Goal: Check status: Check status

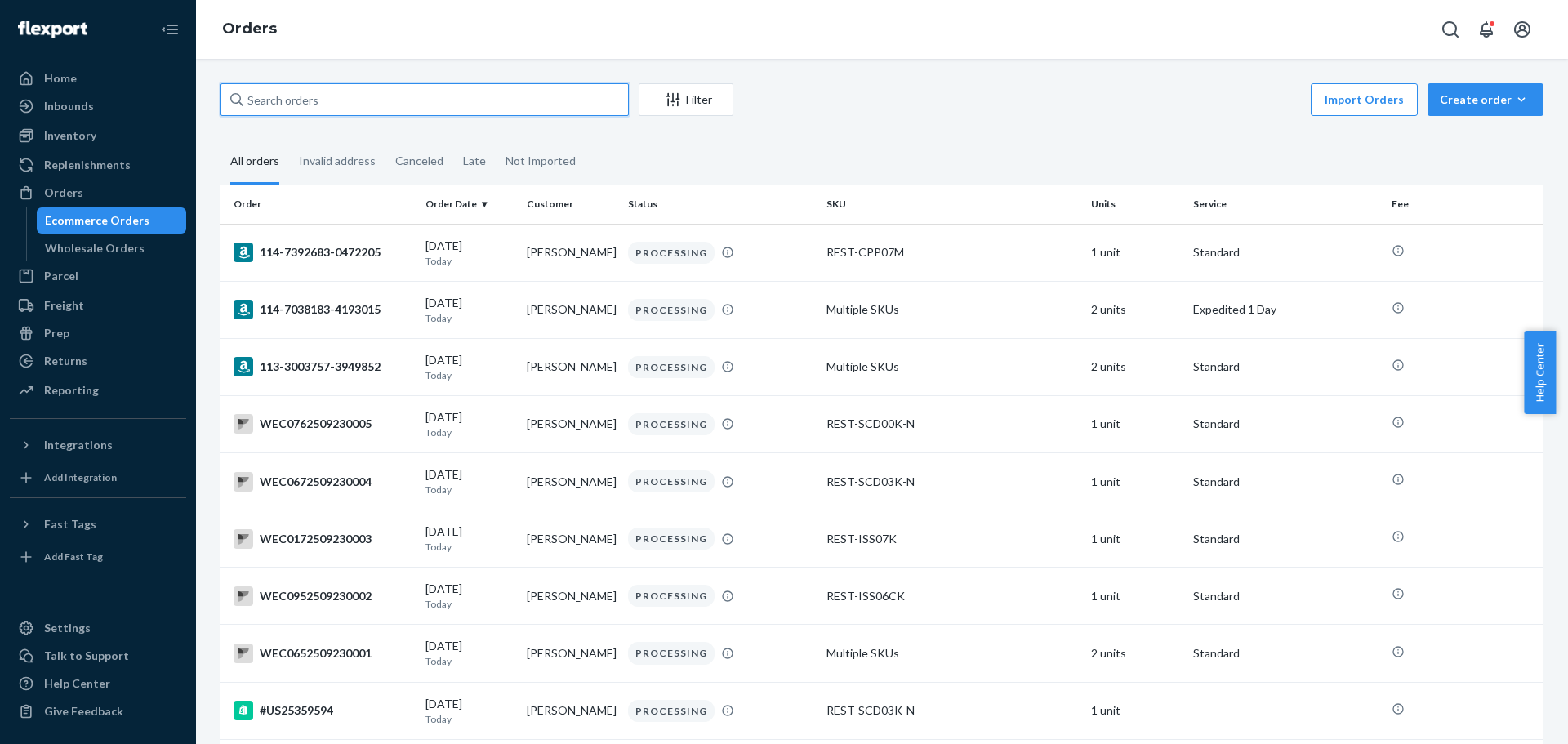
drag, startPoint x: 335, startPoint y: 111, endPoint x: 344, endPoint y: 100, distance: 14.2
click at [335, 110] on input "text" at bounding box center [425, 99] width 409 height 33
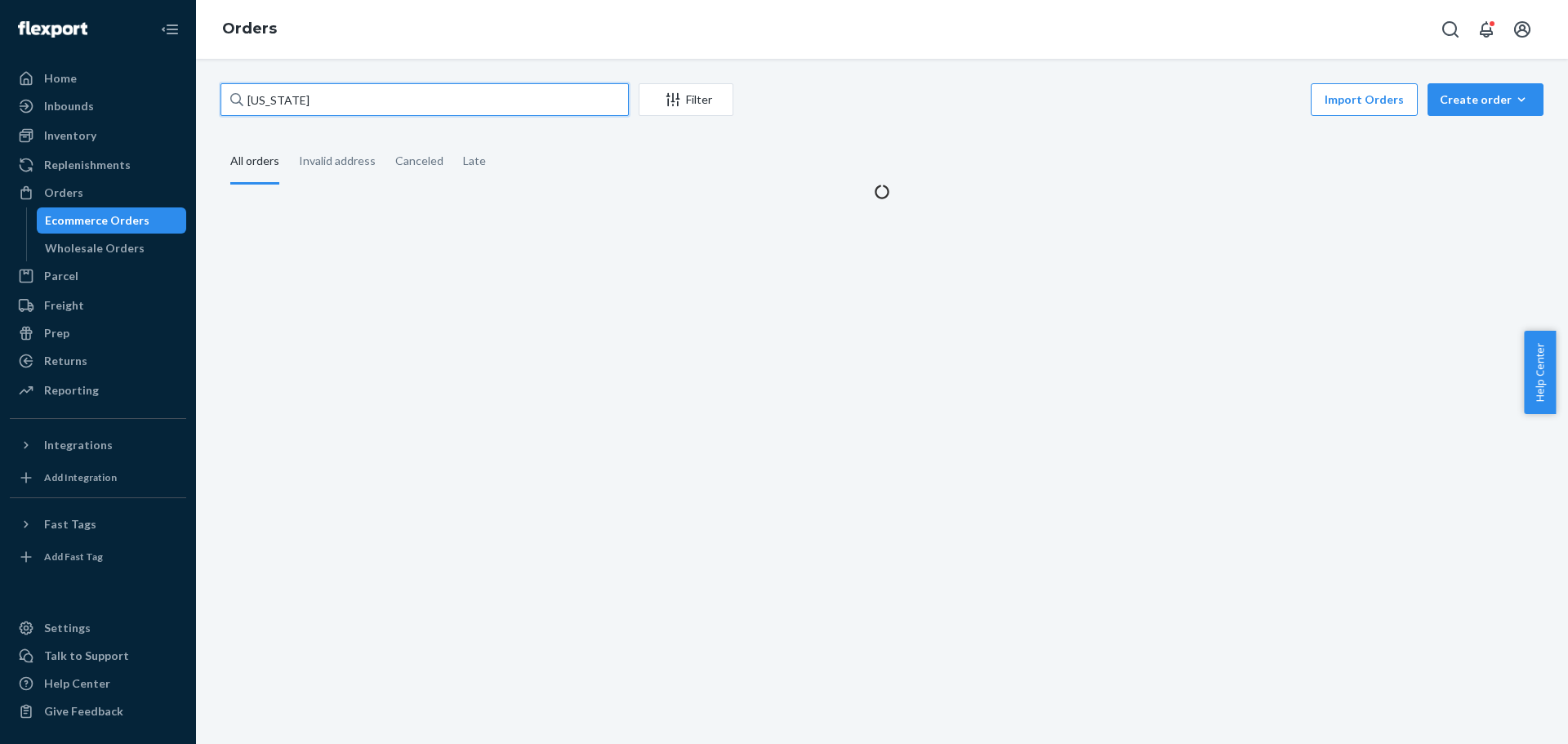
type input "[US_STATE]"
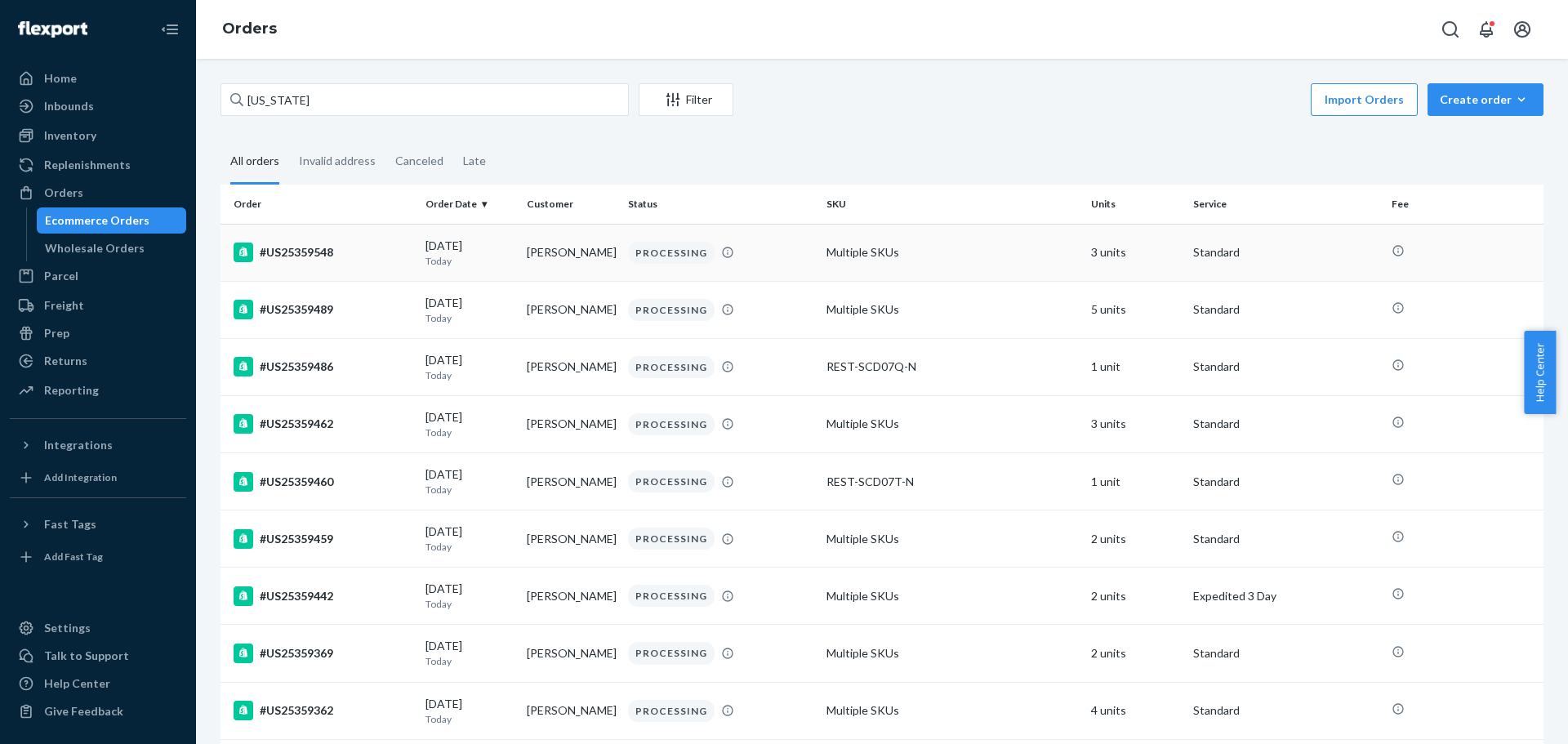
click at [301, 248] on div "#US25359548" at bounding box center [322, 252] width 179 height 20
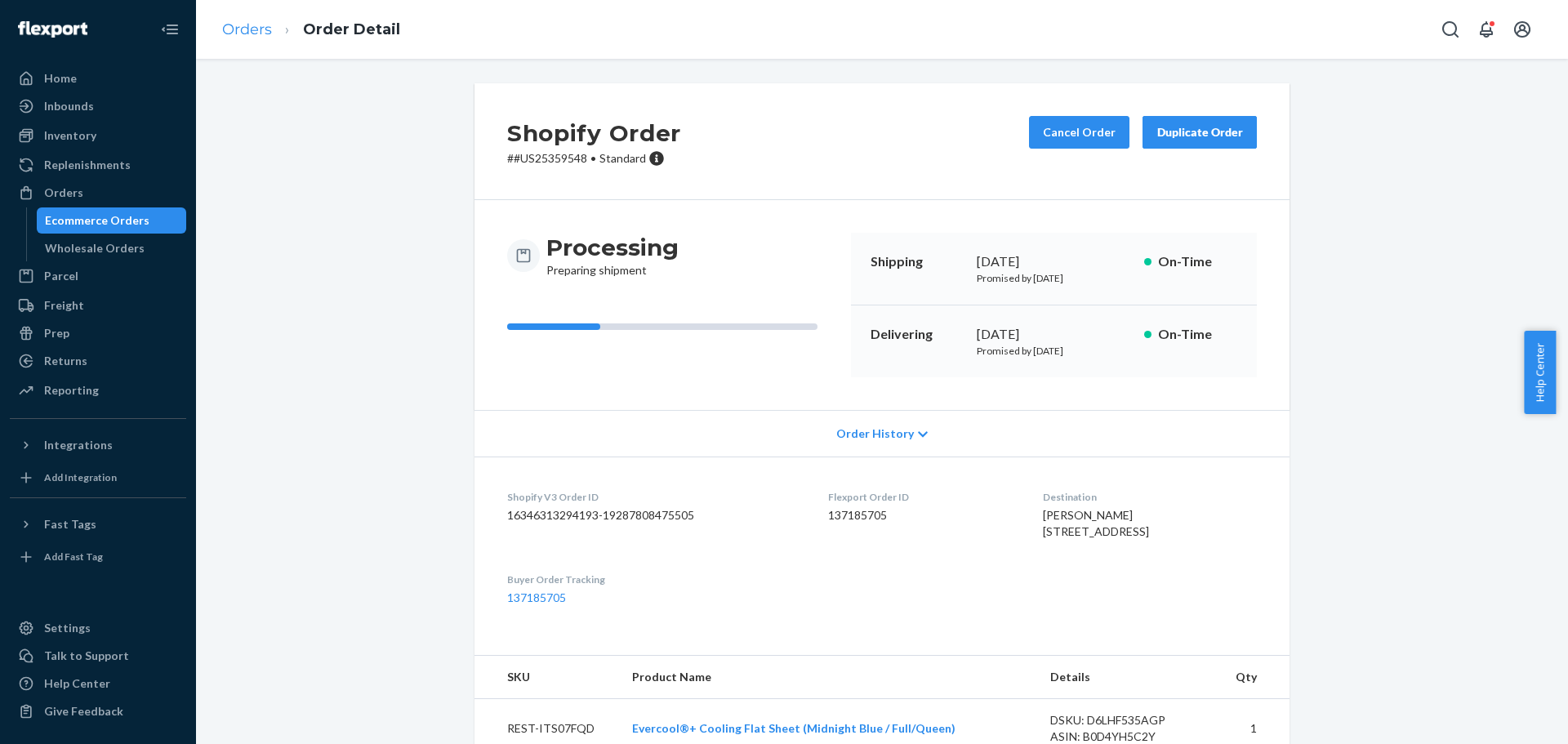
click at [244, 23] on ol "Orders Order Detail" at bounding box center [311, 30] width 204 height 48
click at [260, 20] on link "Orders" at bounding box center [247, 29] width 50 height 18
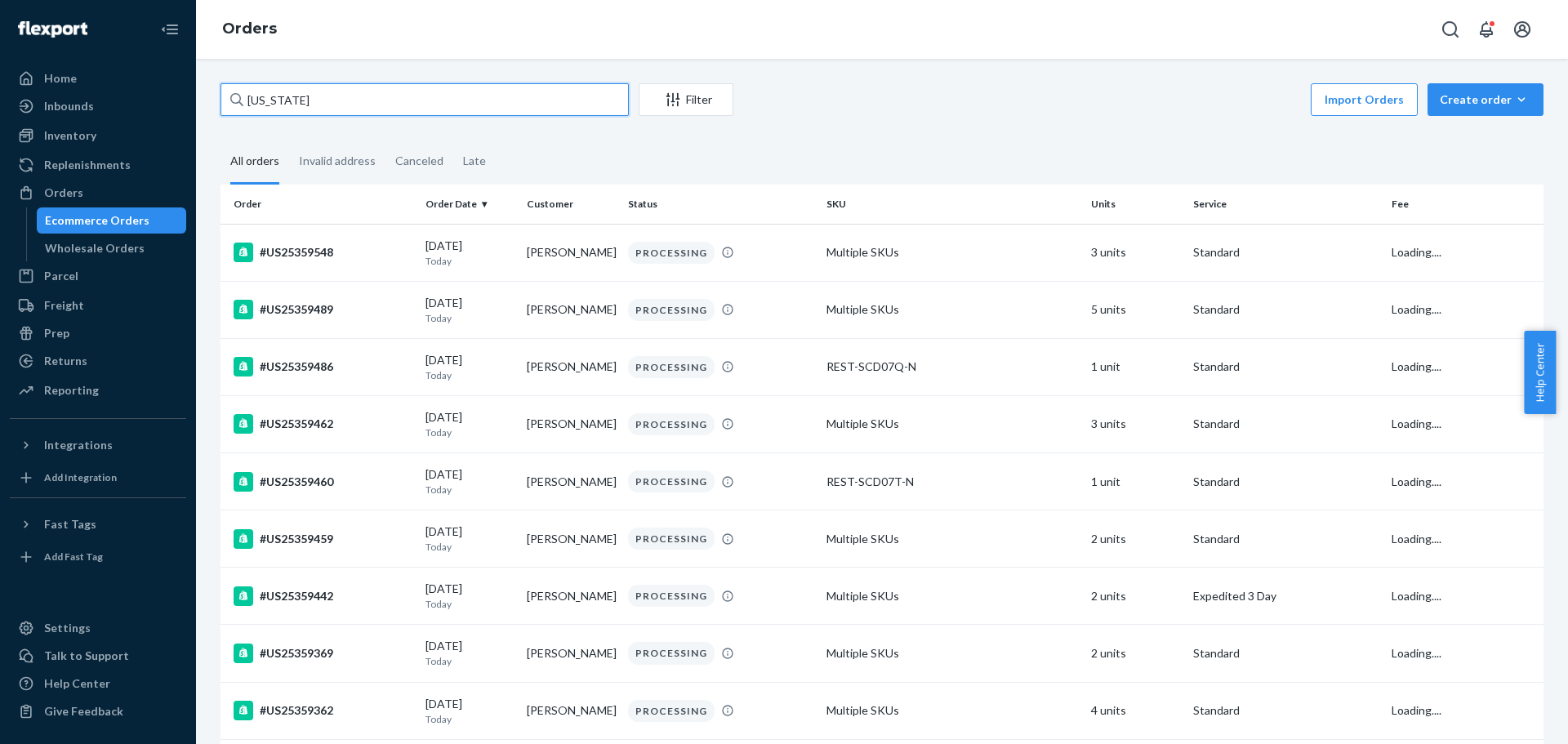
drag, startPoint x: 313, startPoint y: 103, endPoint x: 320, endPoint y: 83, distance: 21.2
click at [313, 103] on input "[US_STATE]" at bounding box center [425, 99] width 409 height 33
type input "[US_STATE], [US_STATE]"
click at [295, 312] on div "#US25359489" at bounding box center [322, 309] width 179 height 20
drag, startPoint x: 280, startPoint y: 95, endPoint x: 131, endPoint y: 96, distance: 149.0
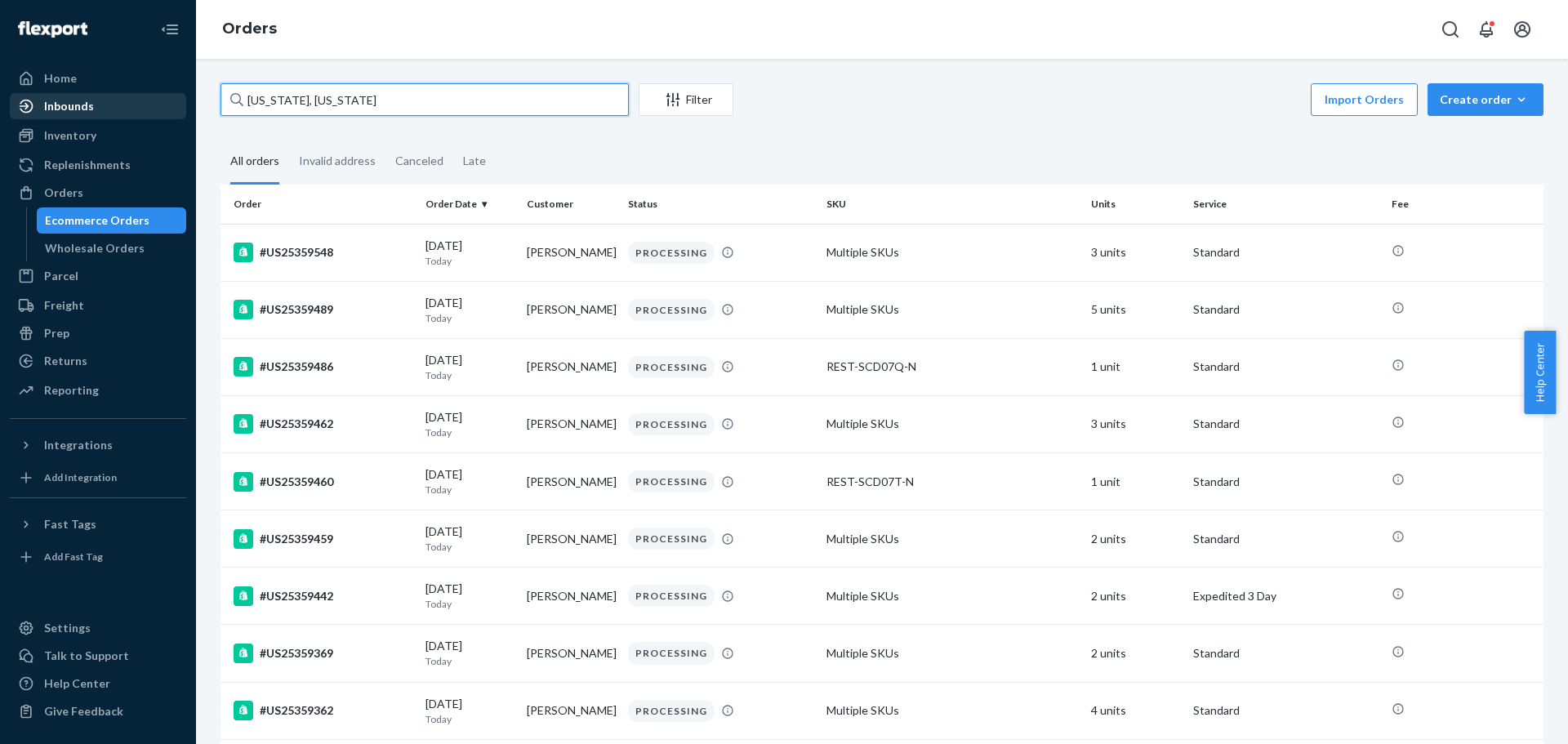
click at [131, 96] on div "Home Inbounds Shipping Plans Problems Inventory Products Replenishments Orders …" at bounding box center [784, 372] width 1568 height 744
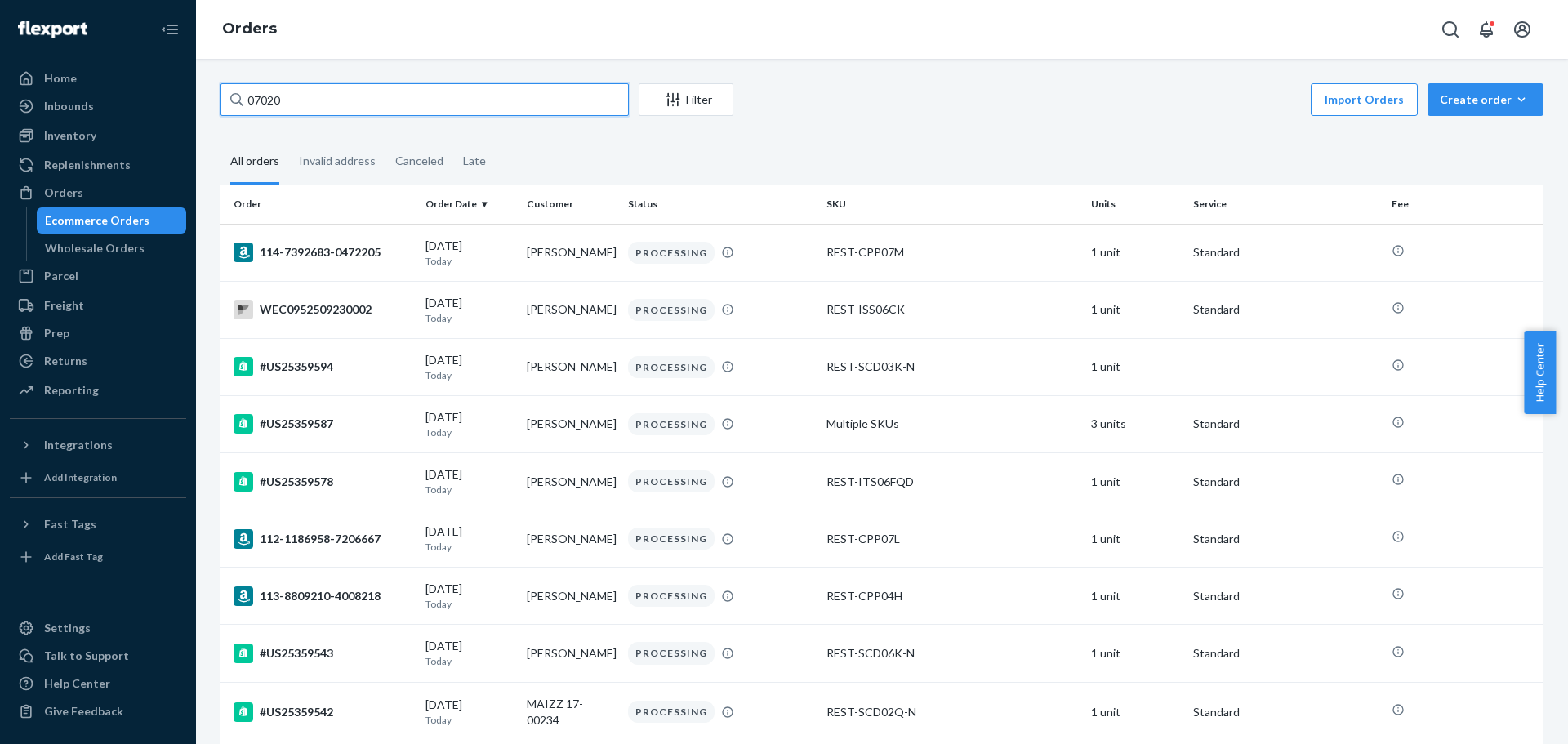
drag, startPoint x: 317, startPoint y: 105, endPoint x: 5, endPoint y: 131, distance: 313.1
click at [7, 137] on div "Home Inbounds Shipping Plans Problems Inventory Products Replenishments Orders …" at bounding box center [784, 372] width 1568 height 744
type input "10011"
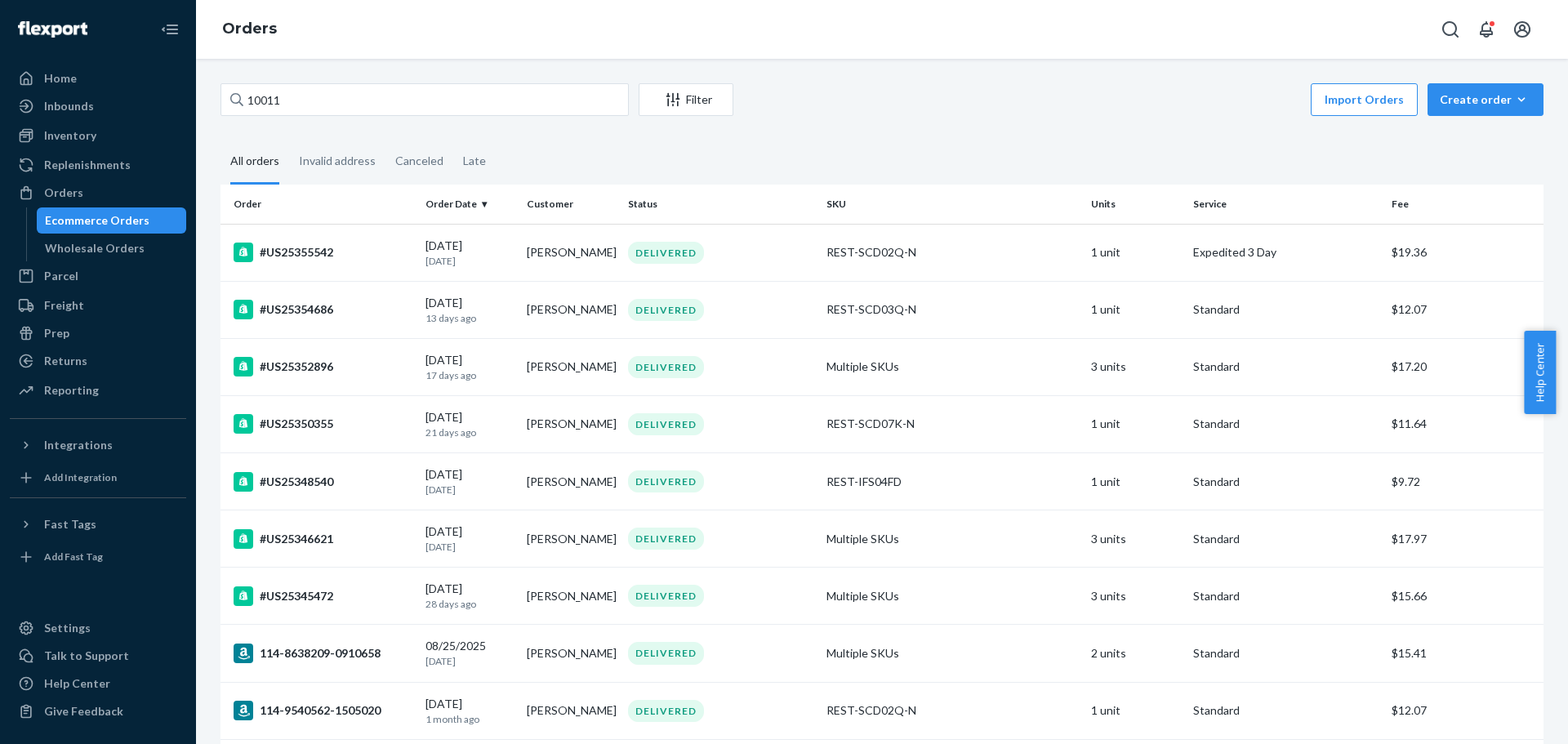
click at [295, 318] on div "#US25354686" at bounding box center [322, 309] width 179 height 20
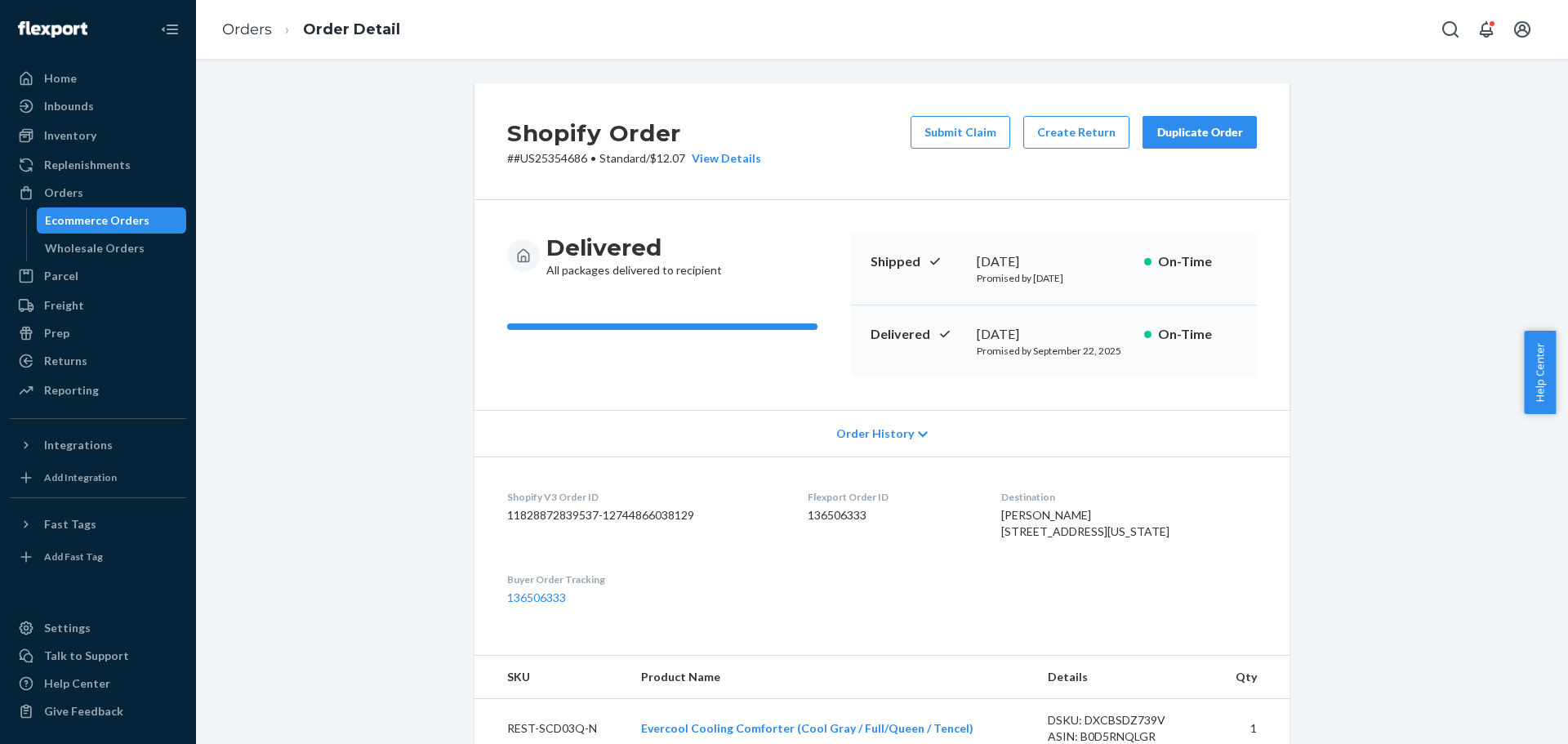
drag, startPoint x: 1052, startPoint y: 542, endPoint x: 1169, endPoint y: 545, distance: 117.0
click at [1169, 540] on div "[PERSON_NAME] [STREET_ADDRESS][US_STATE]" at bounding box center [1129, 523] width 255 height 33
copy span "[STREET_ADDRESS][US_STATE]"
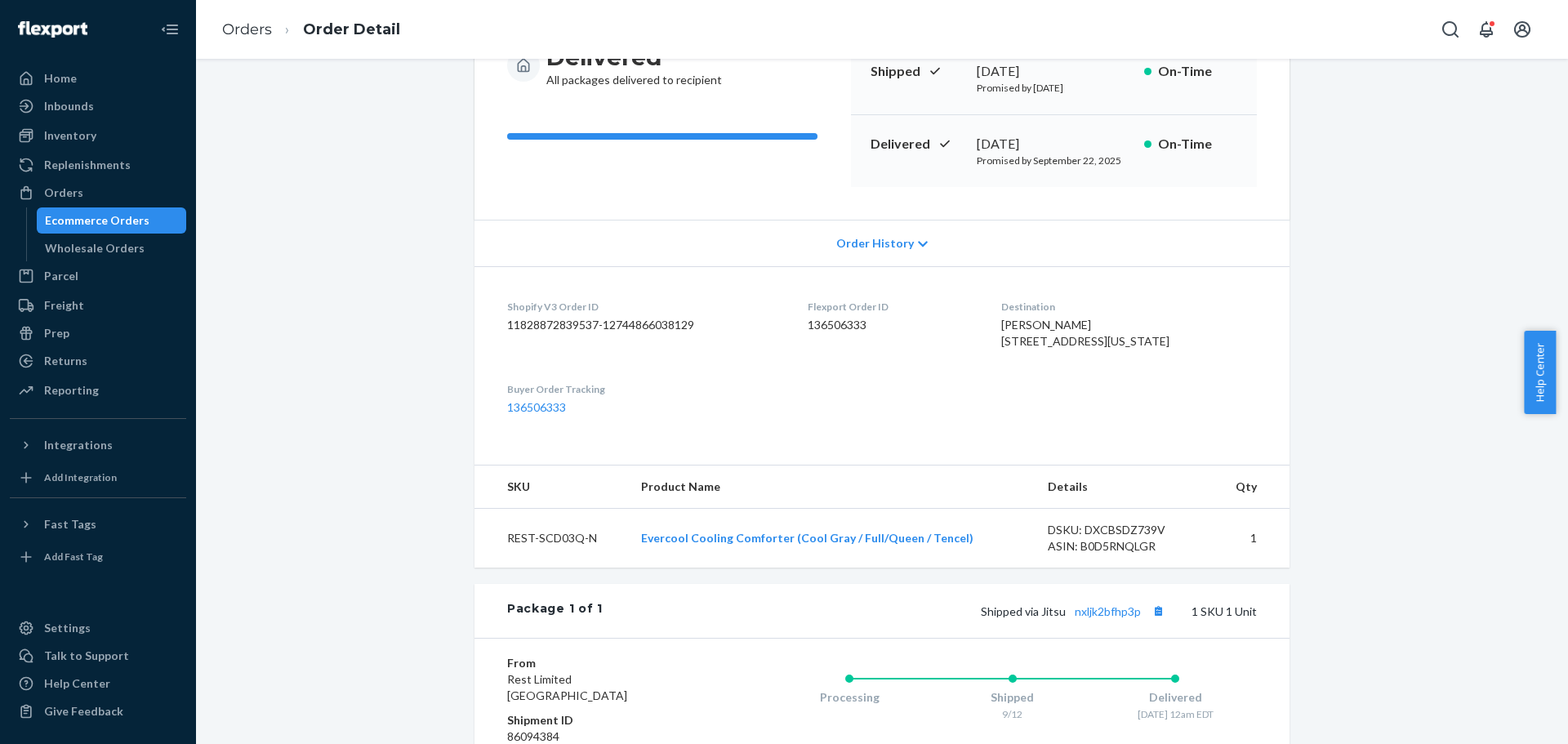
click at [792, 413] on dl "Shopify V3 Order ID 11828872839537-12744866038129 Flexport Order ID 136506333 D…" at bounding box center [882, 358] width 815 height 182
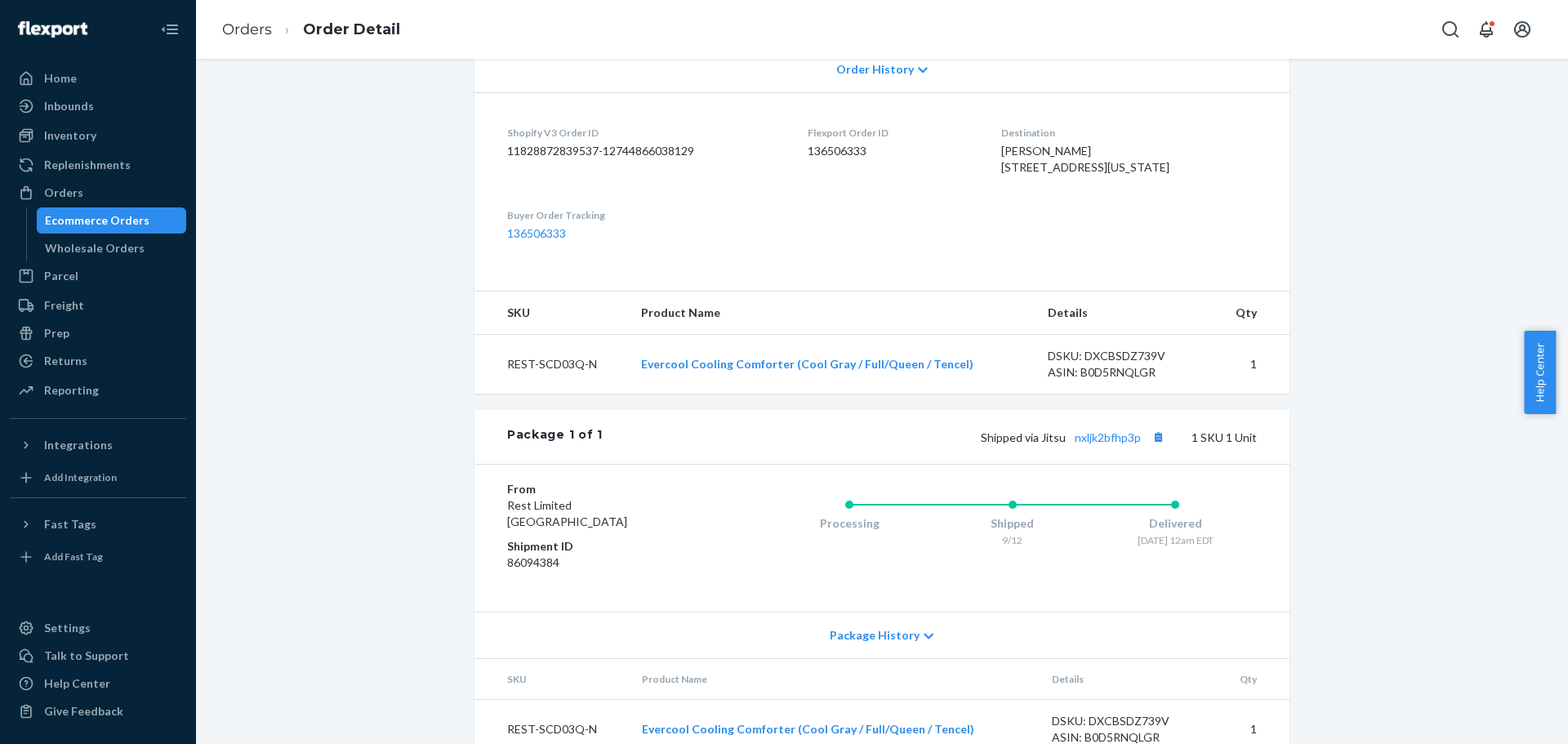
scroll to position [431, 0]
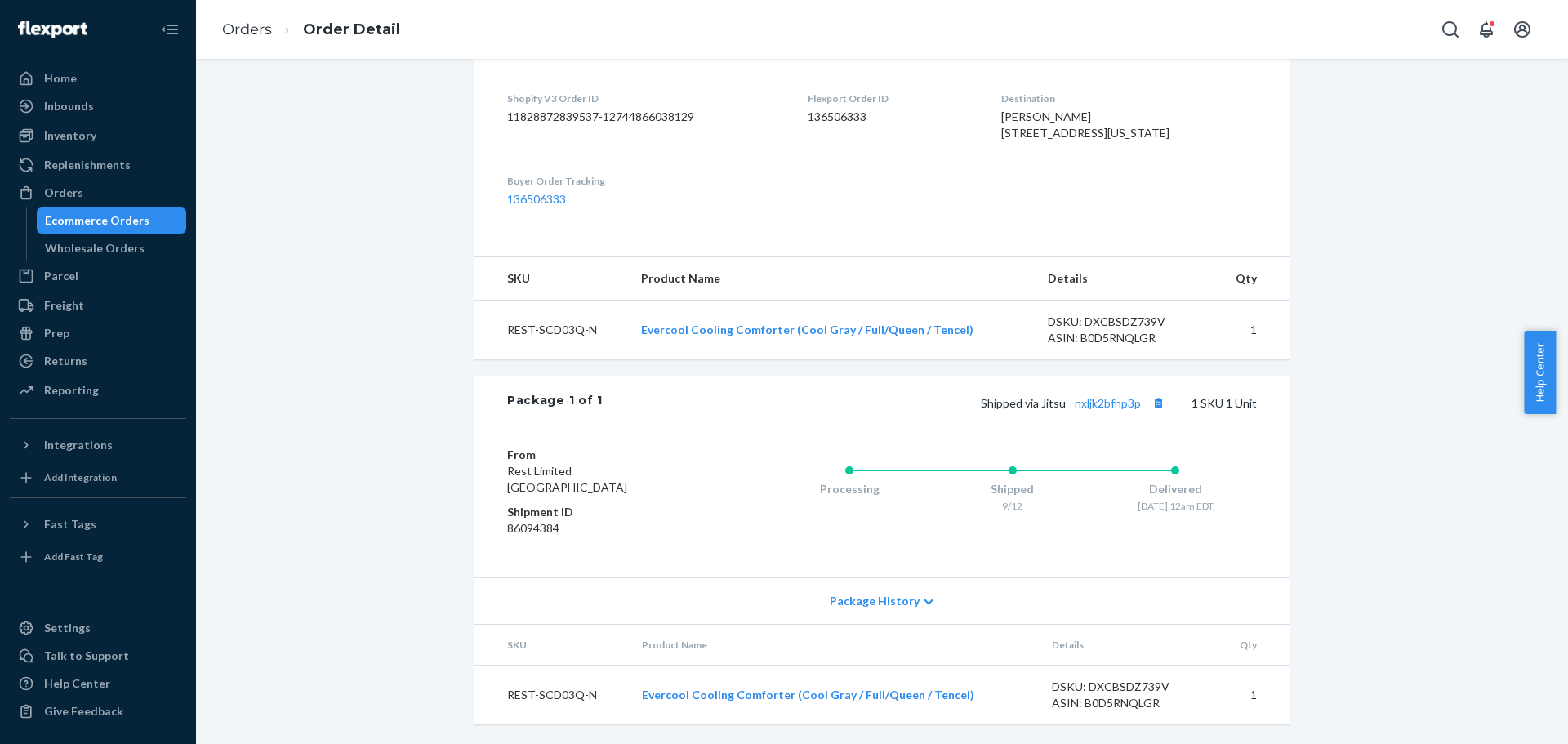
click at [1354, 256] on div "Shopify Order # #US25354686 • Standard / $12.07 View Details Submit Claim Creat…" at bounding box center [882, 215] width 1348 height 1059
